Goal: Transaction & Acquisition: Purchase product/service

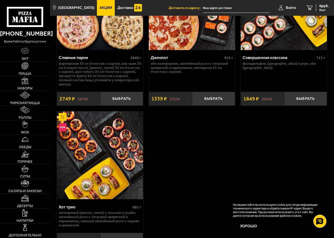
scroll to position [575, 0]
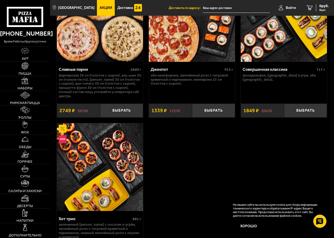
click at [94, 162] on img at bounding box center [100, 167] width 86 height 88
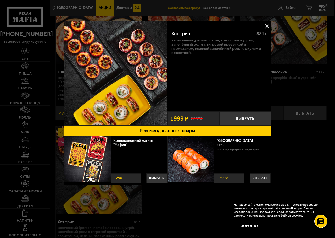
click at [264, 26] on button at bounding box center [267, 26] width 8 height 8
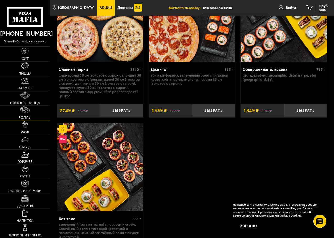
click at [30, 116] on span "Роллы" at bounding box center [25, 118] width 13 height 4
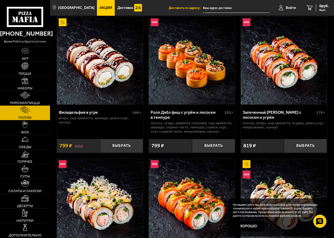
scroll to position [340, 0]
